Goal: Task Accomplishment & Management: Manage account settings

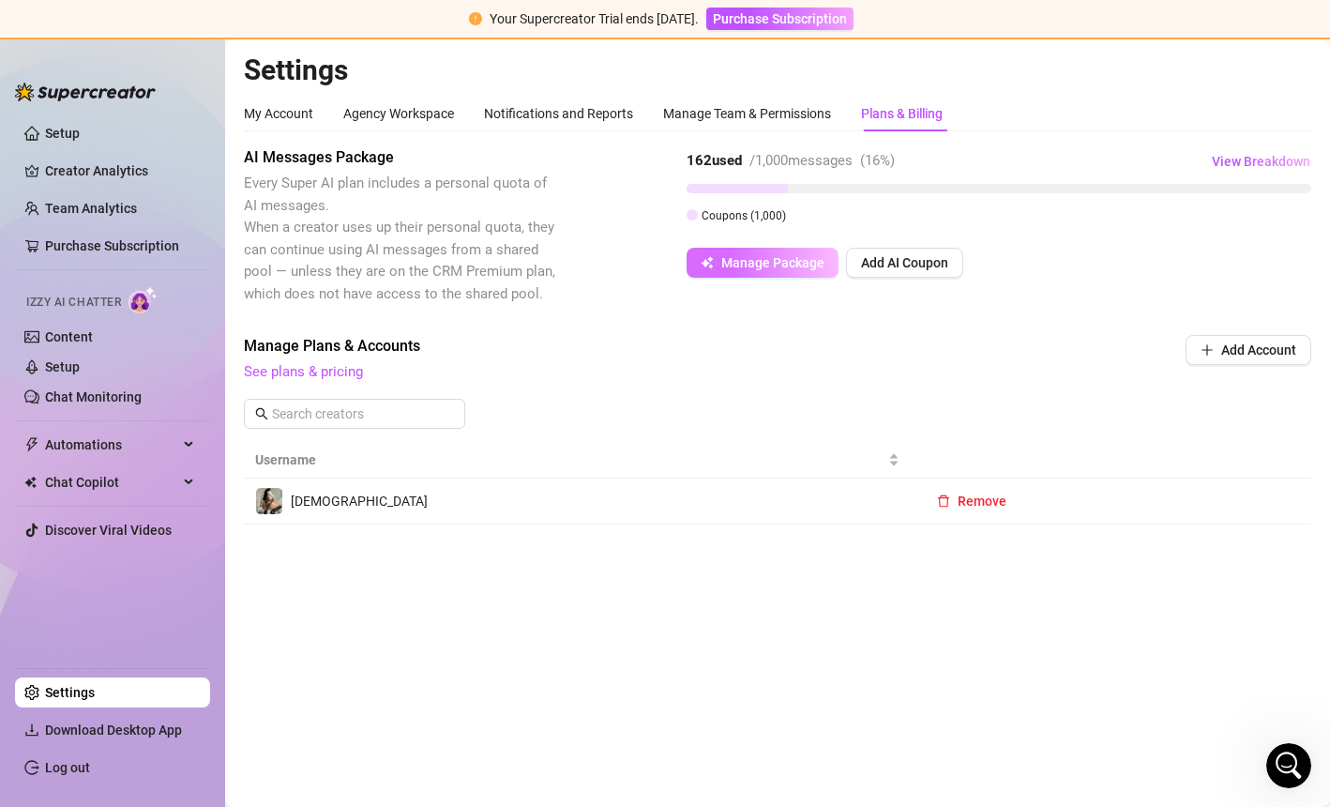
scroll to position [736, 0]
click at [744, 263] on span "Manage Package" at bounding box center [772, 262] width 103 height 15
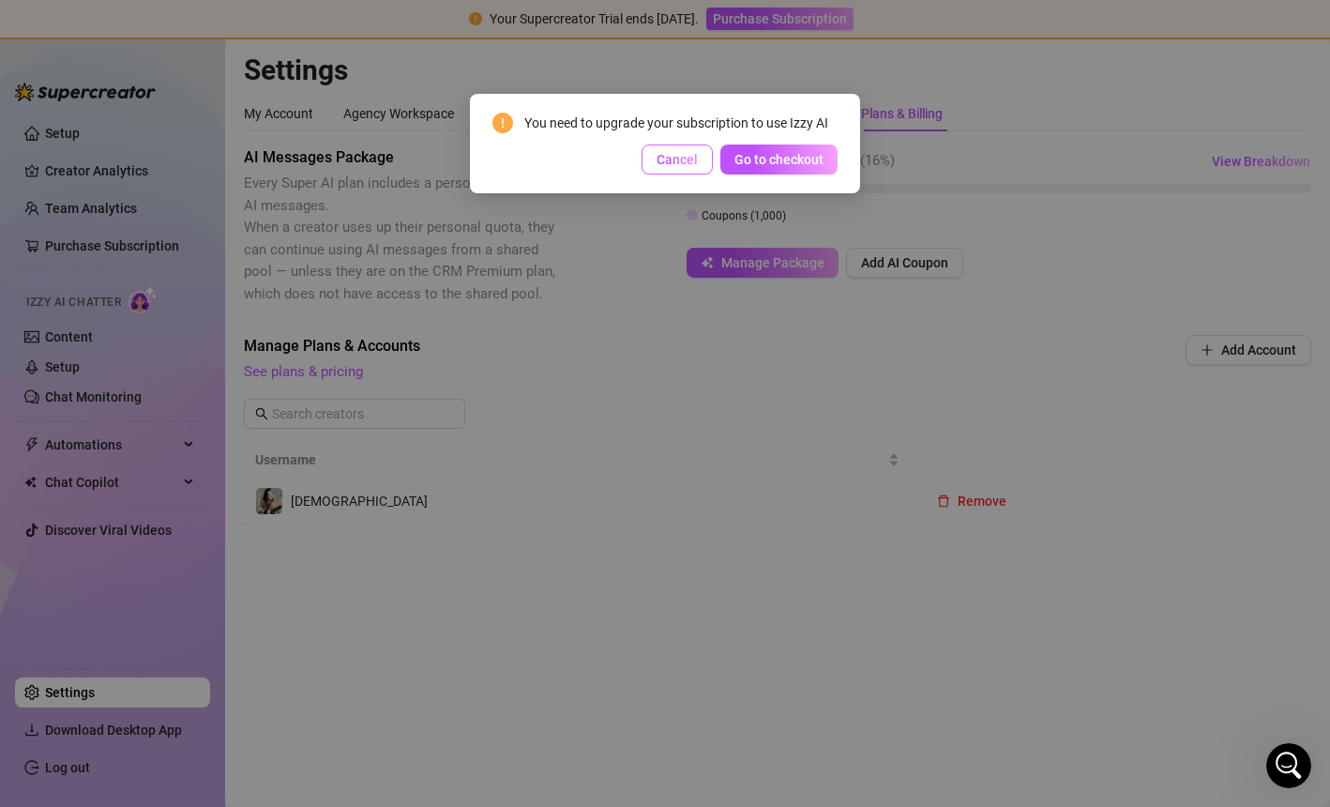
click at [677, 170] on button "Cancel" at bounding box center [677, 159] width 71 height 30
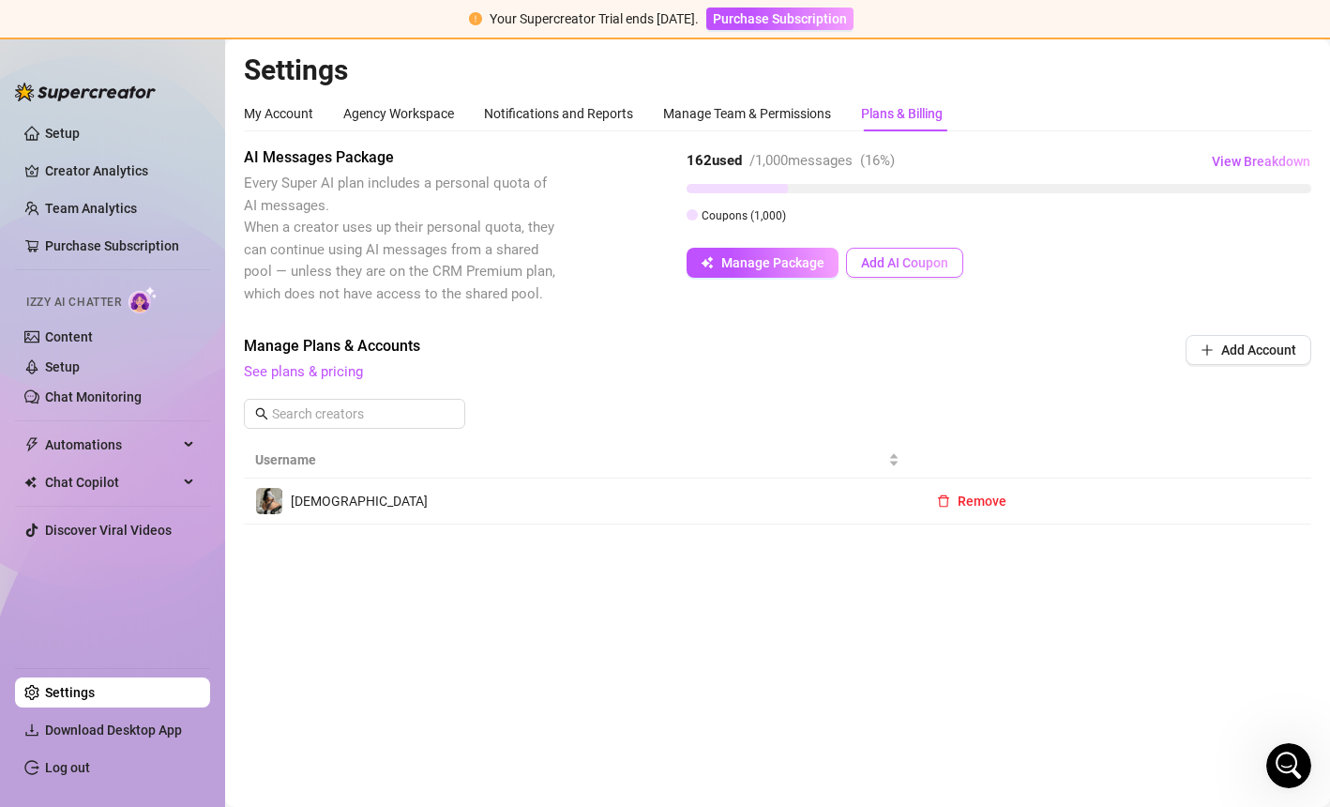
click at [906, 265] on span "Add AI Coupon" at bounding box center [904, 262] width 87 height 15
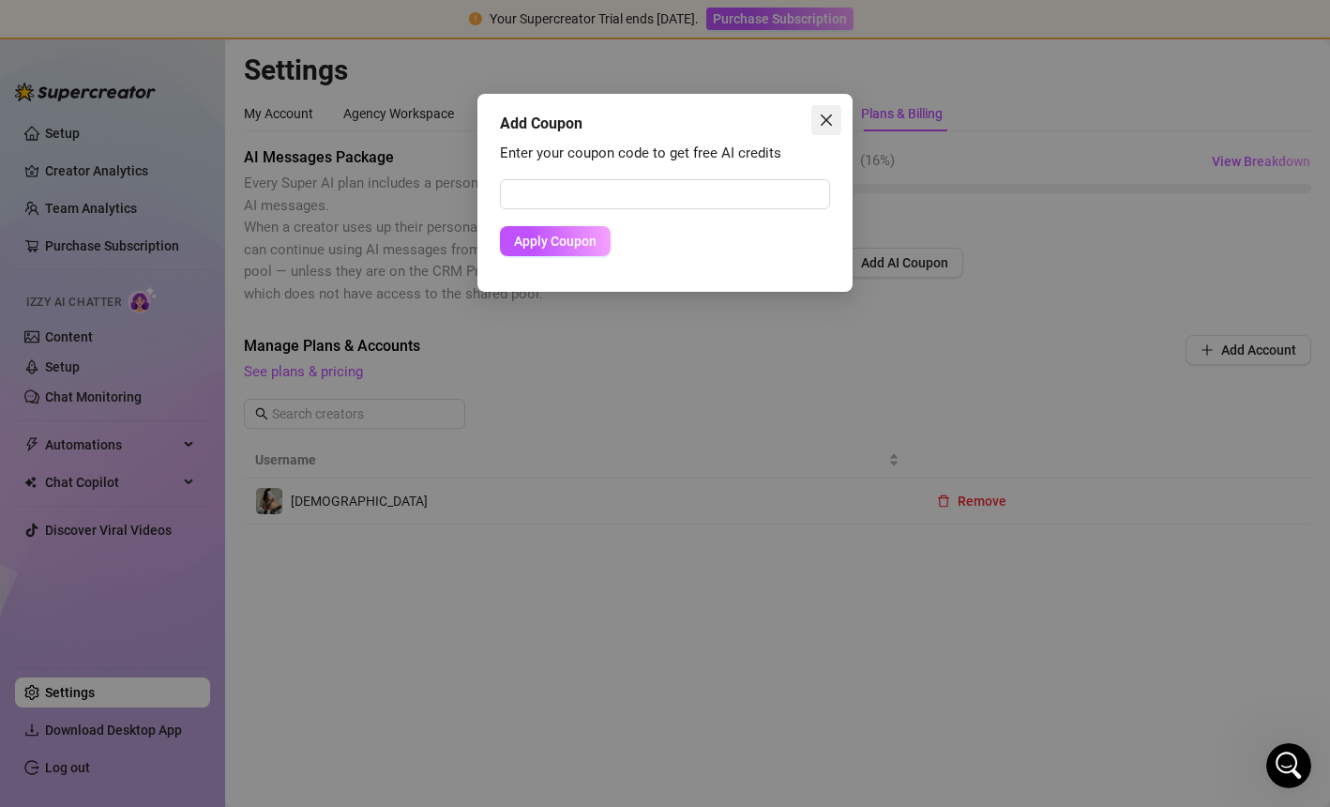
click at [829, 125] on icon "close" at bounding box center [826, 120] width 15 height 15
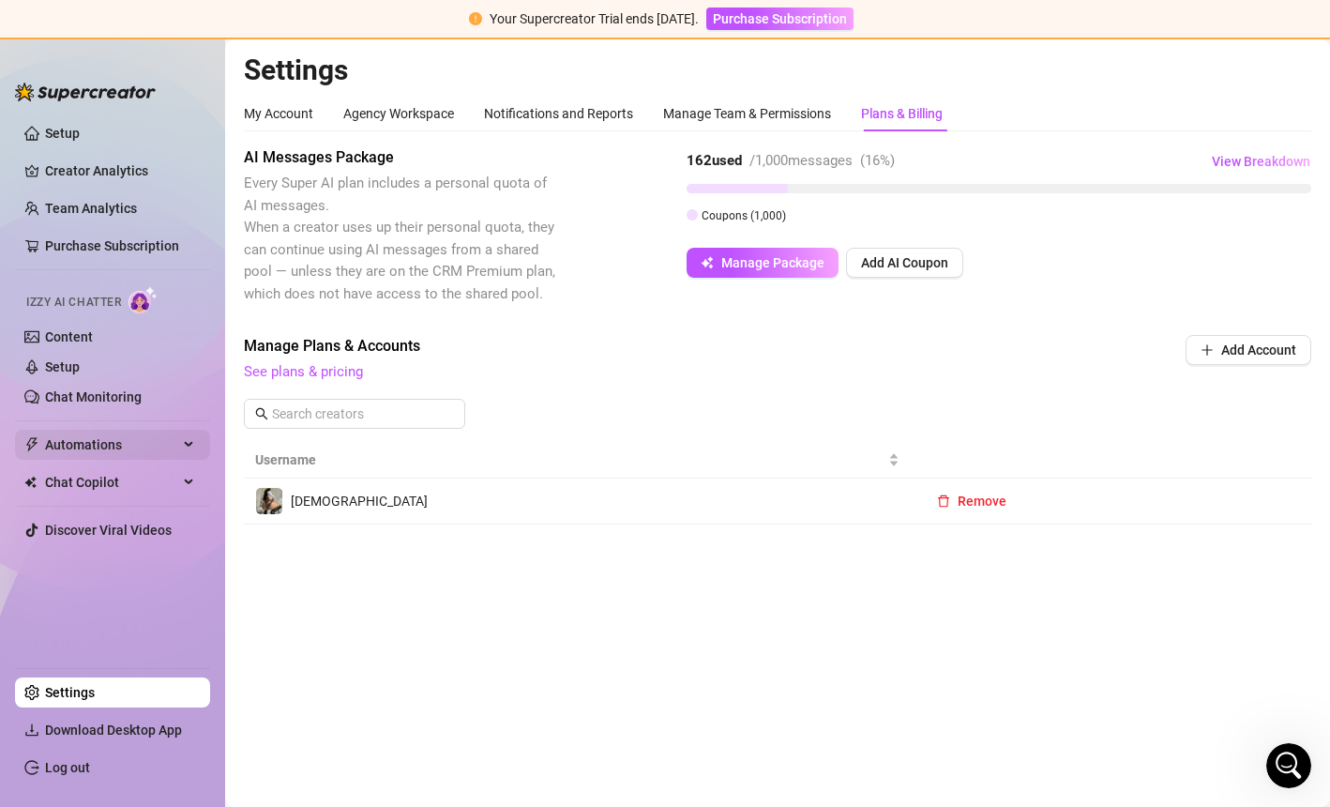
click at [68, 455] on span "Automations" at bounding box center [111, 445] width 133 height 30
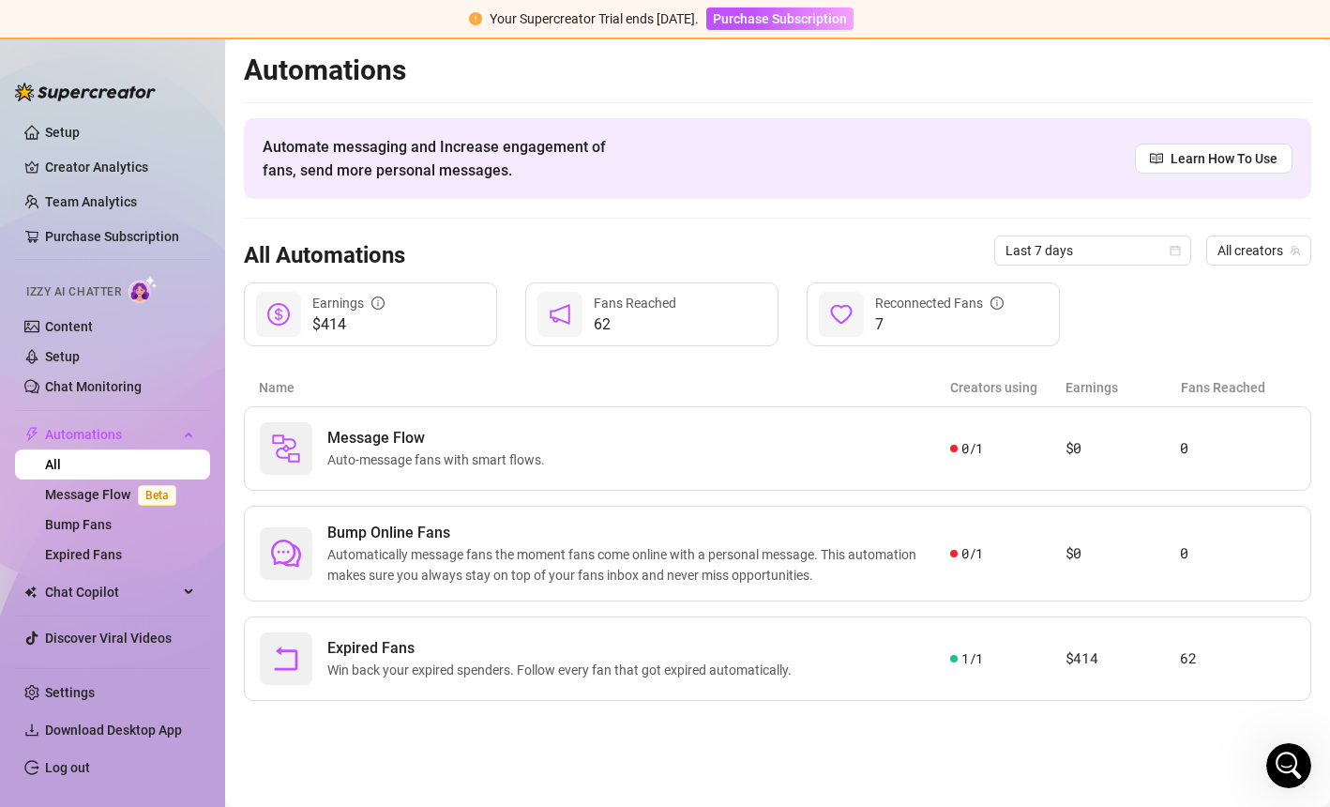
drag, startPoint x: 68, startPoint y: 455, endPoint x: 123, endPoint y: 408, distance: 72.6
click at [61, 457] on link "All" at bounding box center [53, 464] width 16 height 15
click at [310, 309] on div "$414 Earnings" at bounding box center [370, 314] width 253 height 64
click at [378, 304] on icon "info-circle" at bounding box center [378, 302] width 13 height 13
click at [1090, 250] on span "Last 7 days" at bounding box center [1093, 250] width 175 height 28
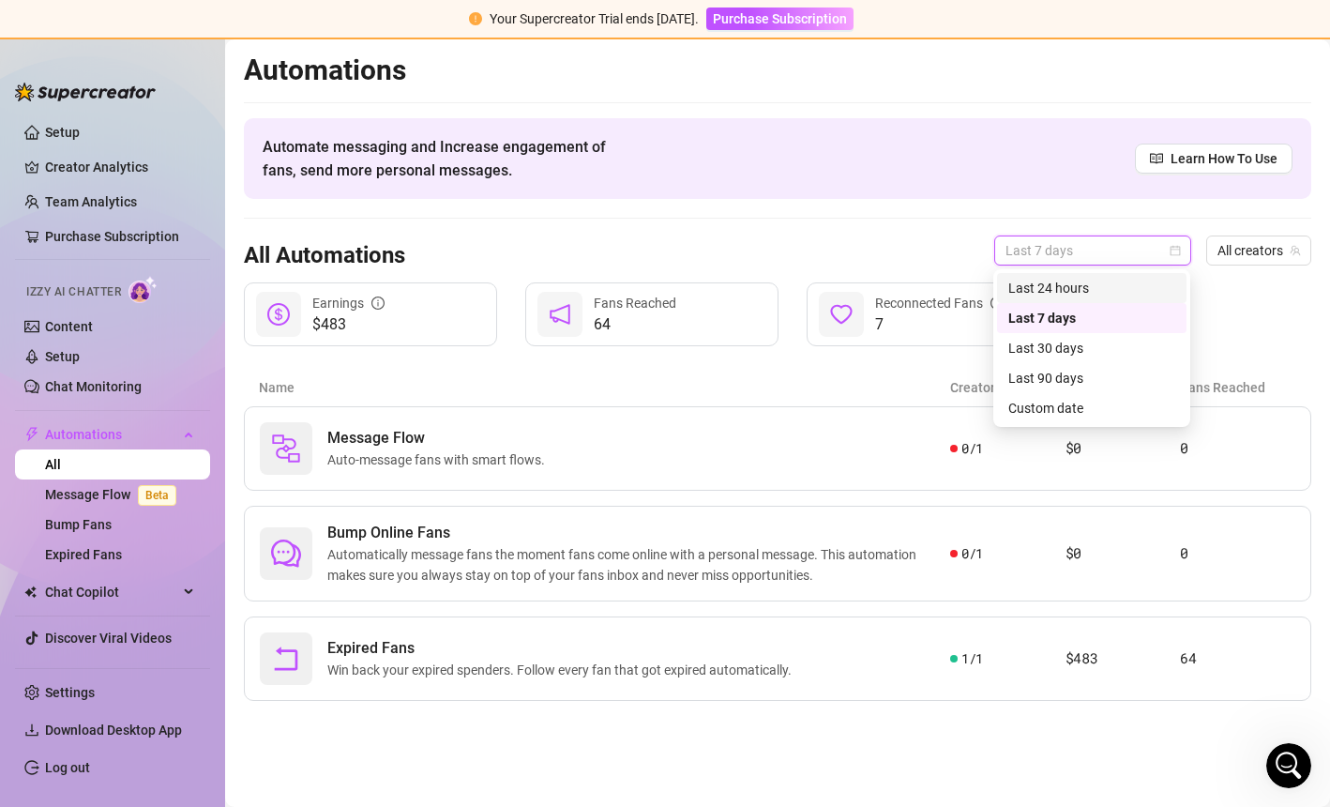
click at [1068, 291] on div "Last 24 hours" at bounding box center [1092, 288] width 167 height 21
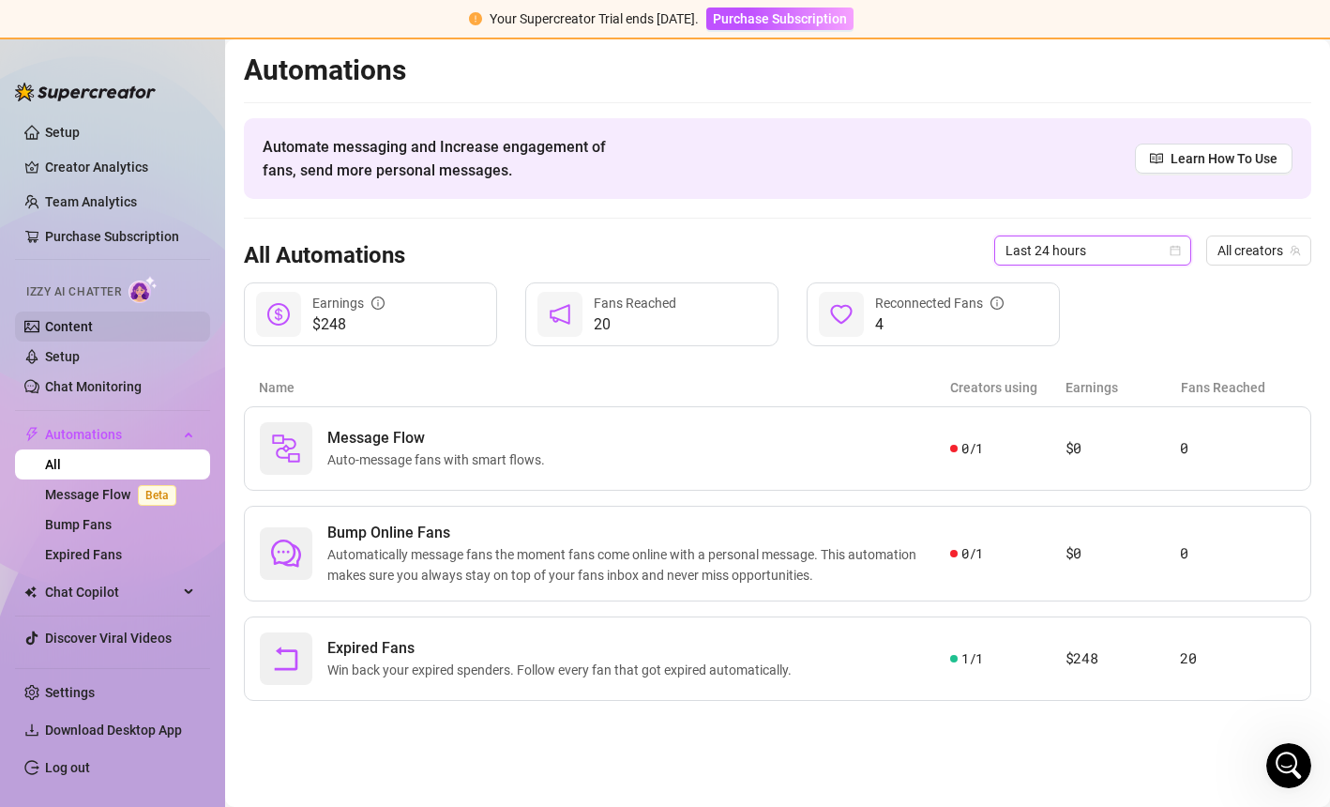
click at [81, 328] on link "Content" at bounding box center [69, 326] width 48 height 15
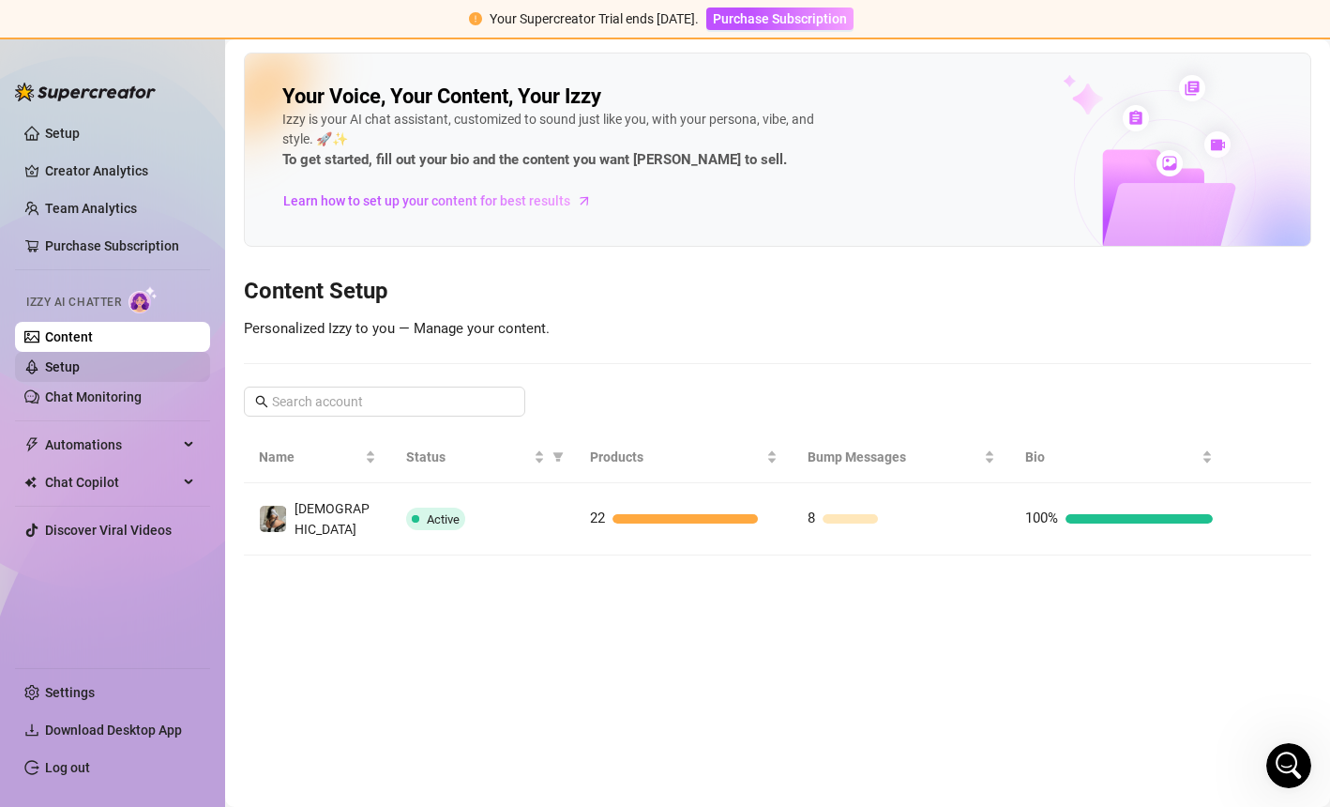
click at [80, 362] on link "Setup" at bounding box center [62, 366] width 35 height 15
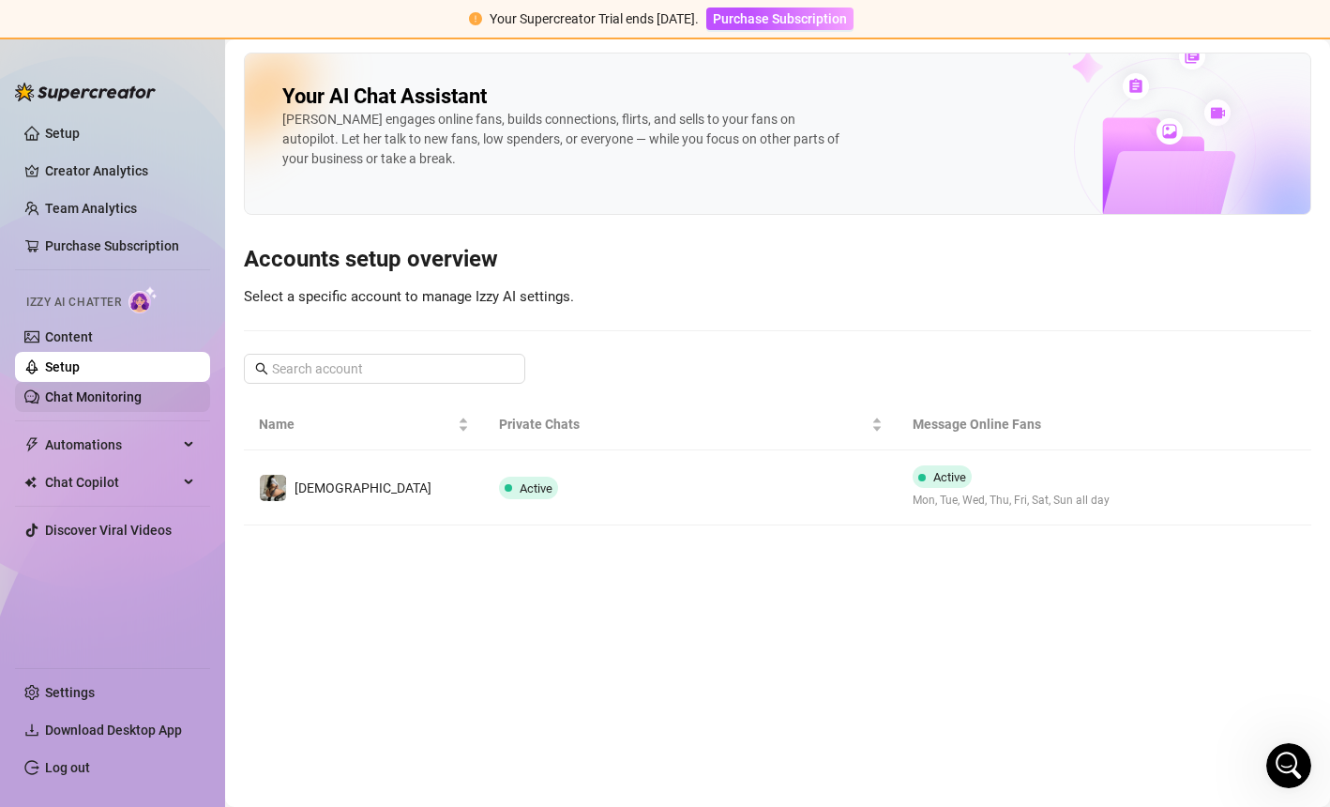
click at [99, 403] on link "Chat Monitoring" at bounding box center [93, 396] width 97 height 15
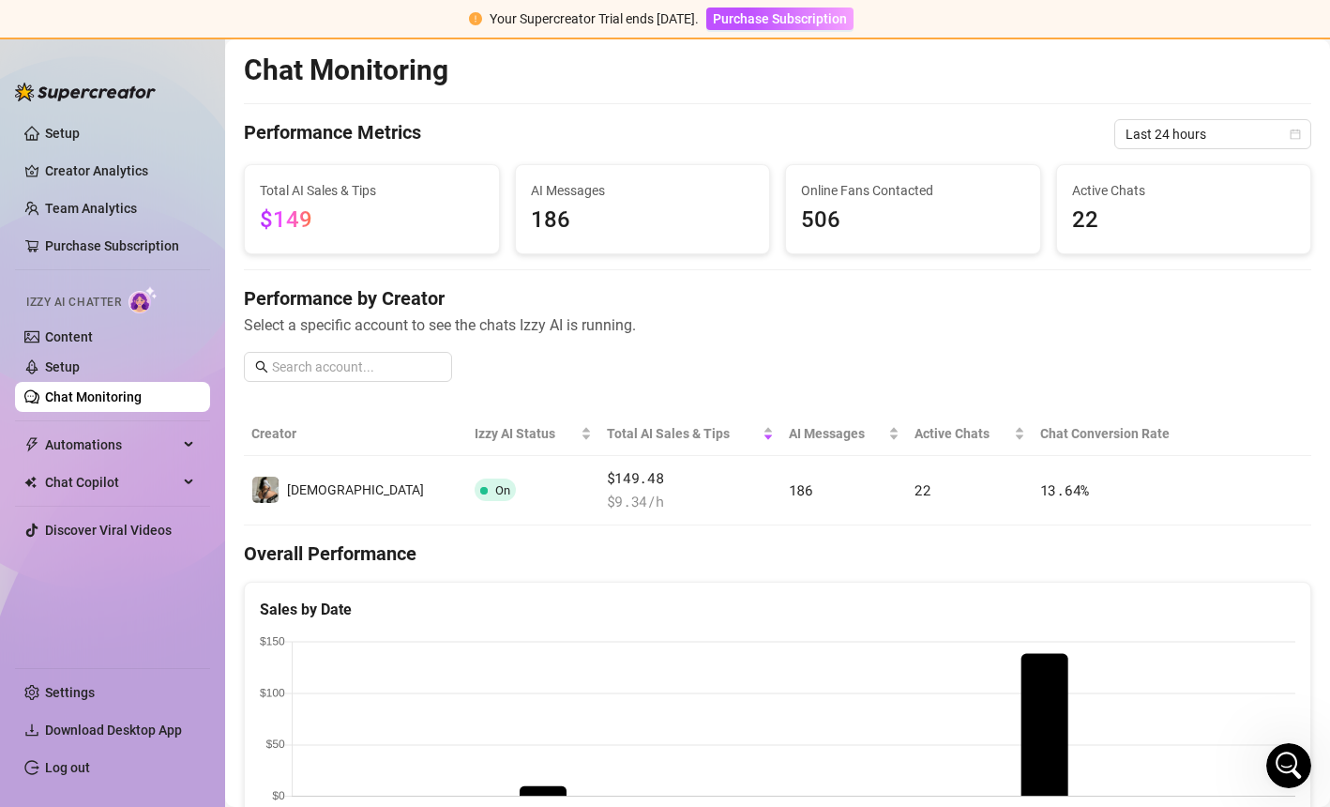
click at [475, 364] on div "Performance by Creator Select a specific account to see the chats Izzy AI is ru…" at bounding box center [778, 341] width 1068 height 112
click at [70, 132] on link "Setup" at bounding box center [62, 133] width 35 height 15
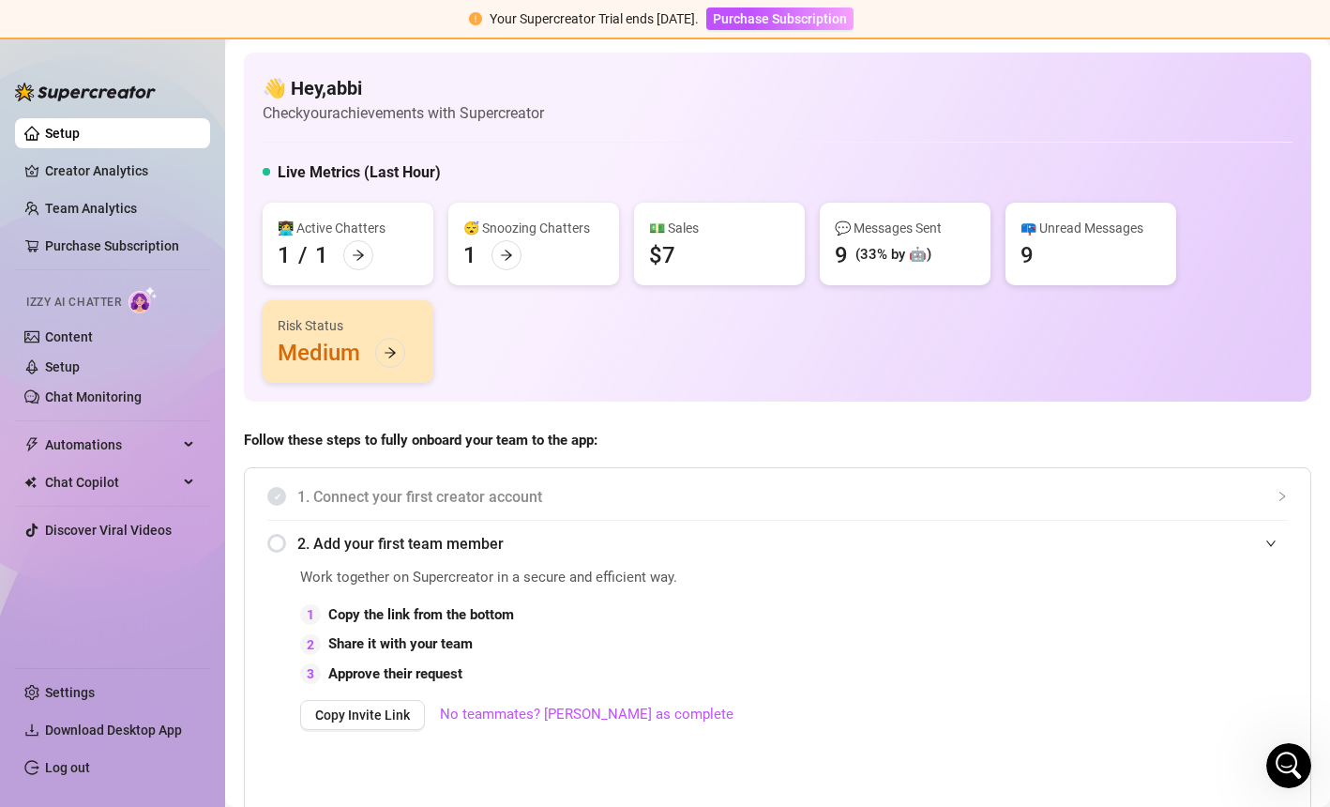
click at [93, 329] on link "Content" at bounding box center [69, 336] width 48 height 15
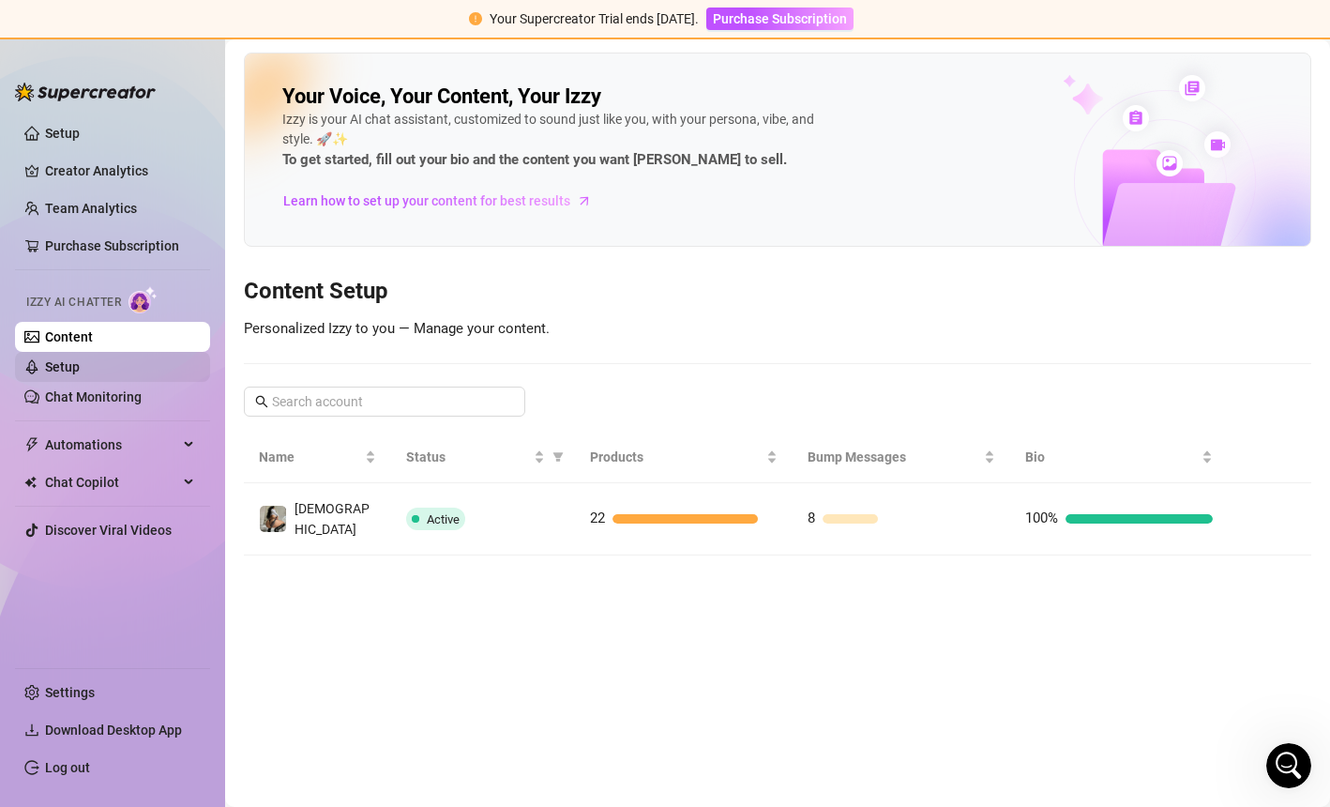
click at [80, 363] on link "Setup" at bounding box center [62, 366] width 35 height 15
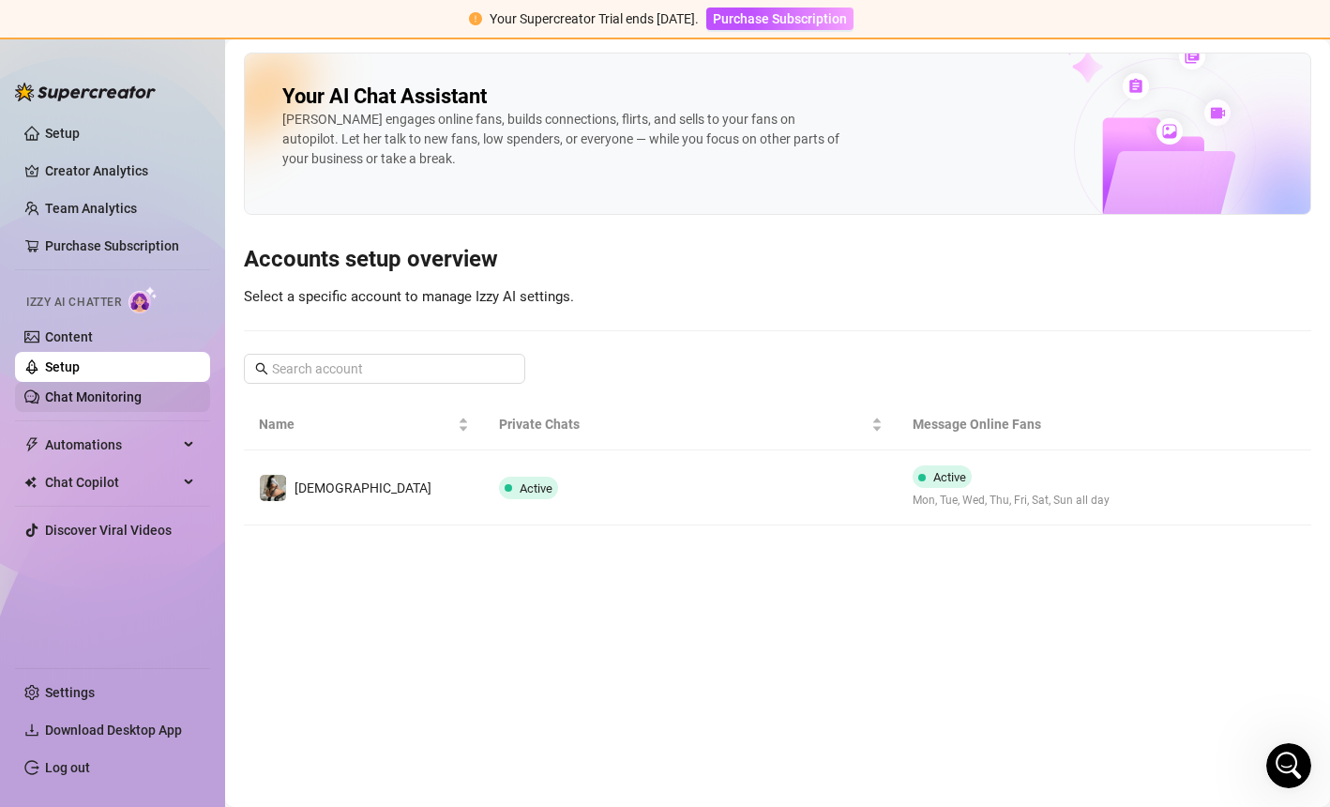
click at [64, 403] on link "Chat Monitoring" at bounding box center [93, 396] width 97 height 15
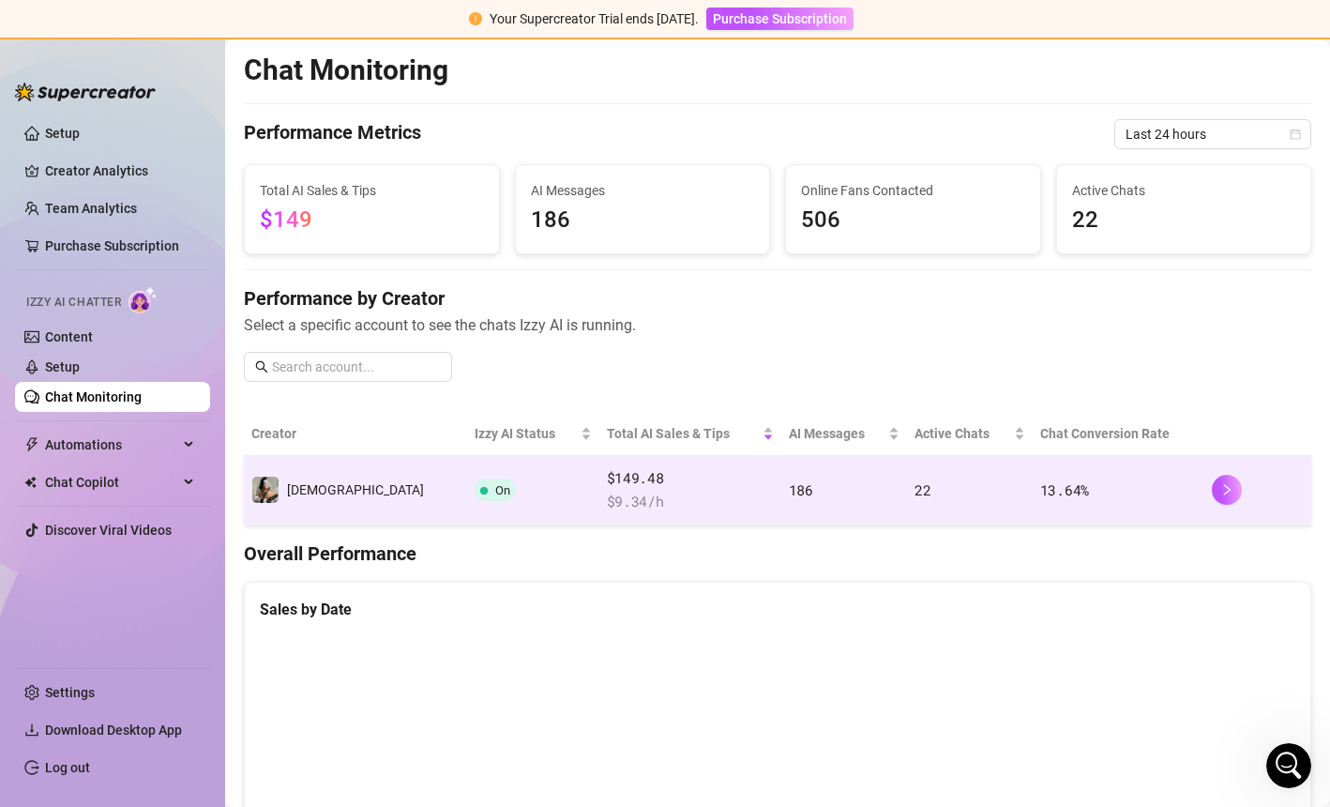
click at [830, 502] on td "186" at bounding box center [845, 490] width 127 height 69
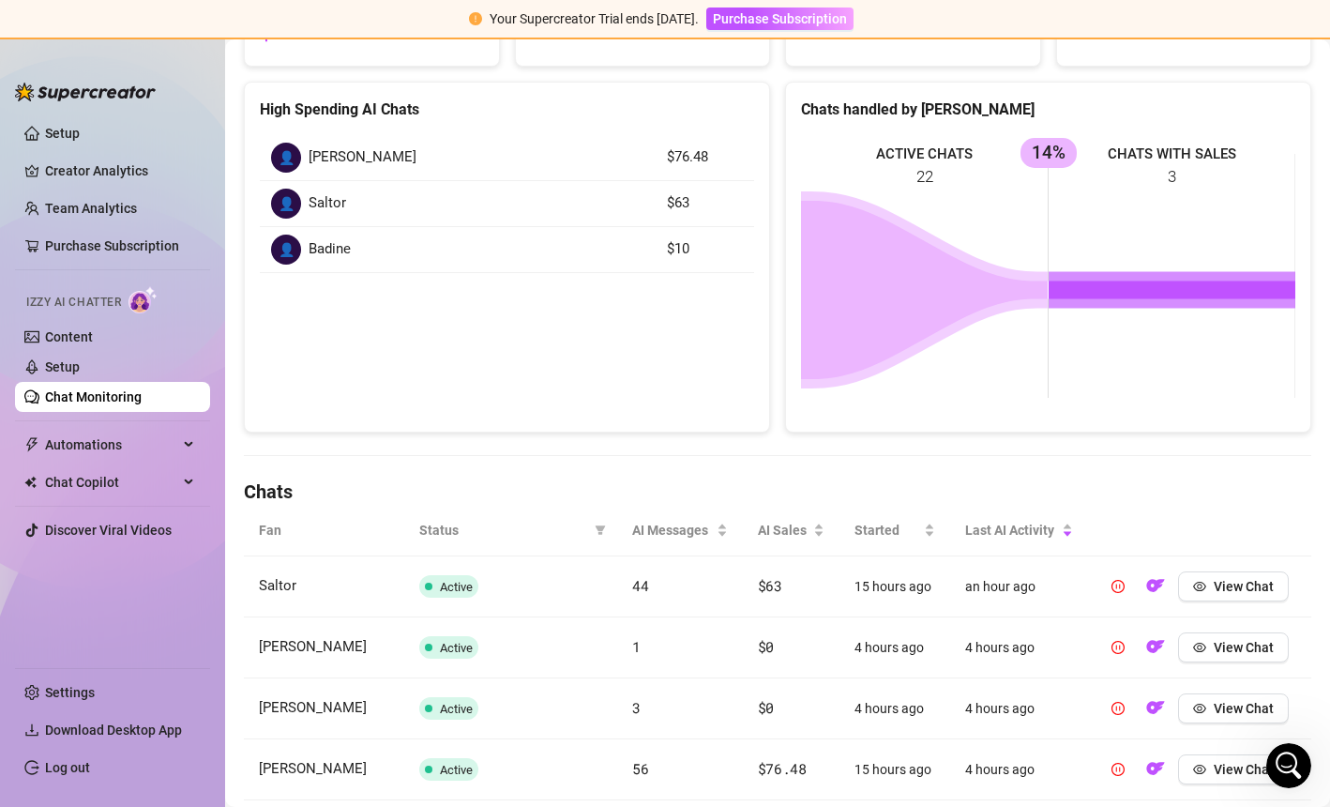
scroll to position [279, 0]
